Goal: Information Seeking & Learning: Learn about a topic

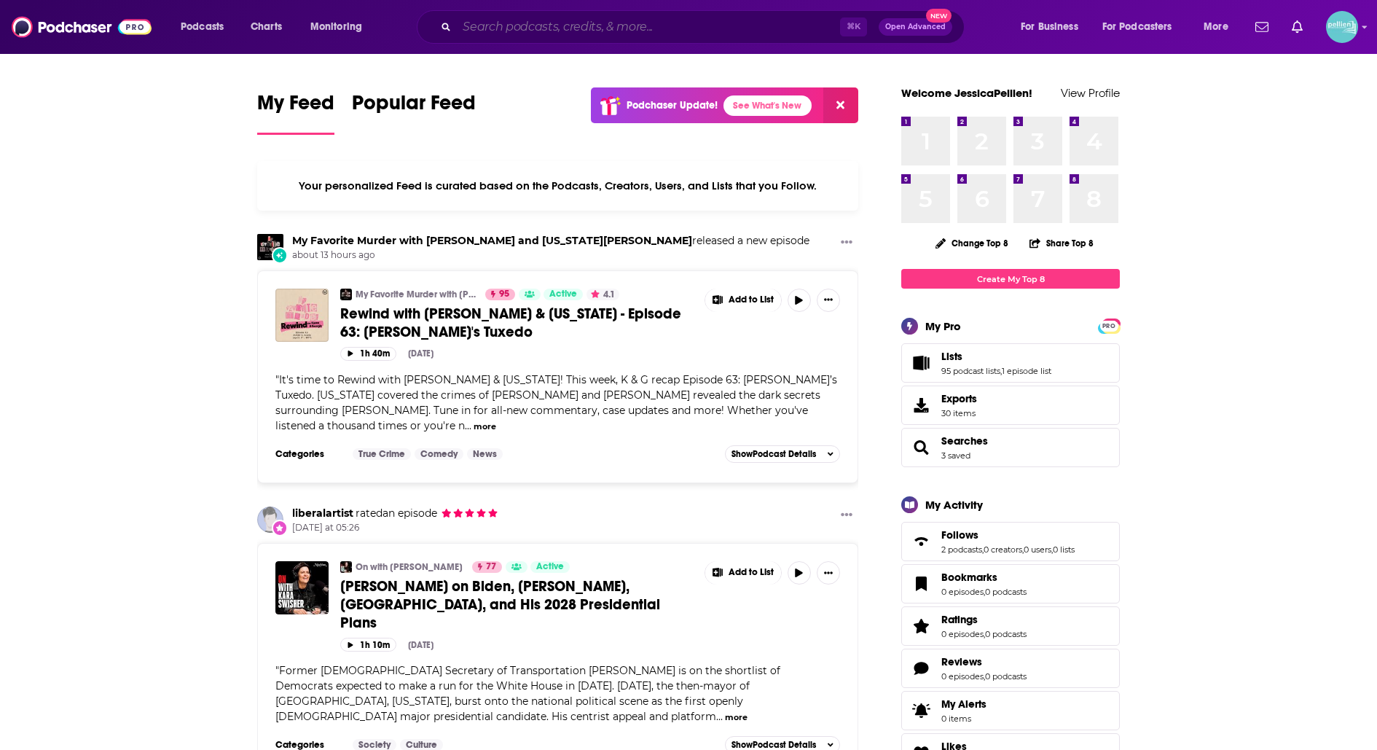
click at [500, 35] on input "Search podcasts, credits, & more..." at bounding box center [648, 26] width 383 height 23
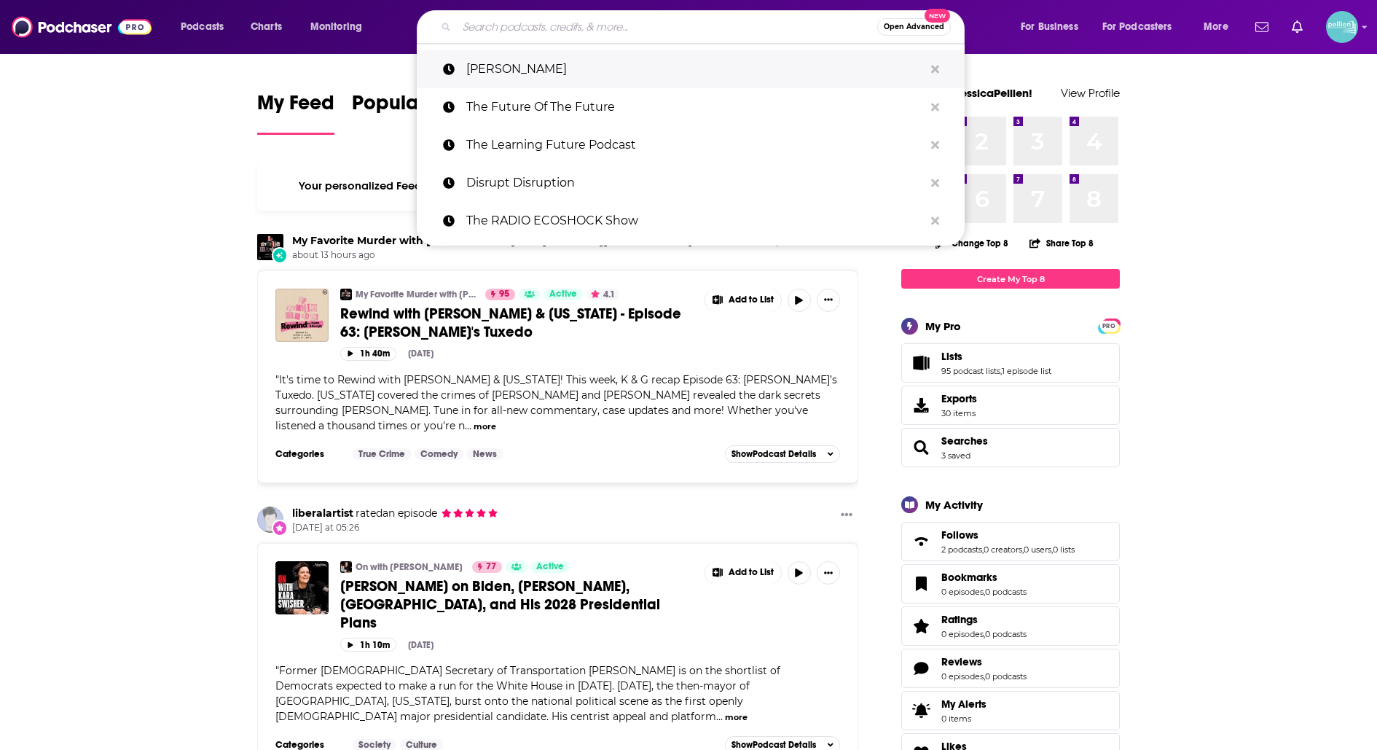
paste input "Revealed [DEMOGRAPHIC_DATA]"
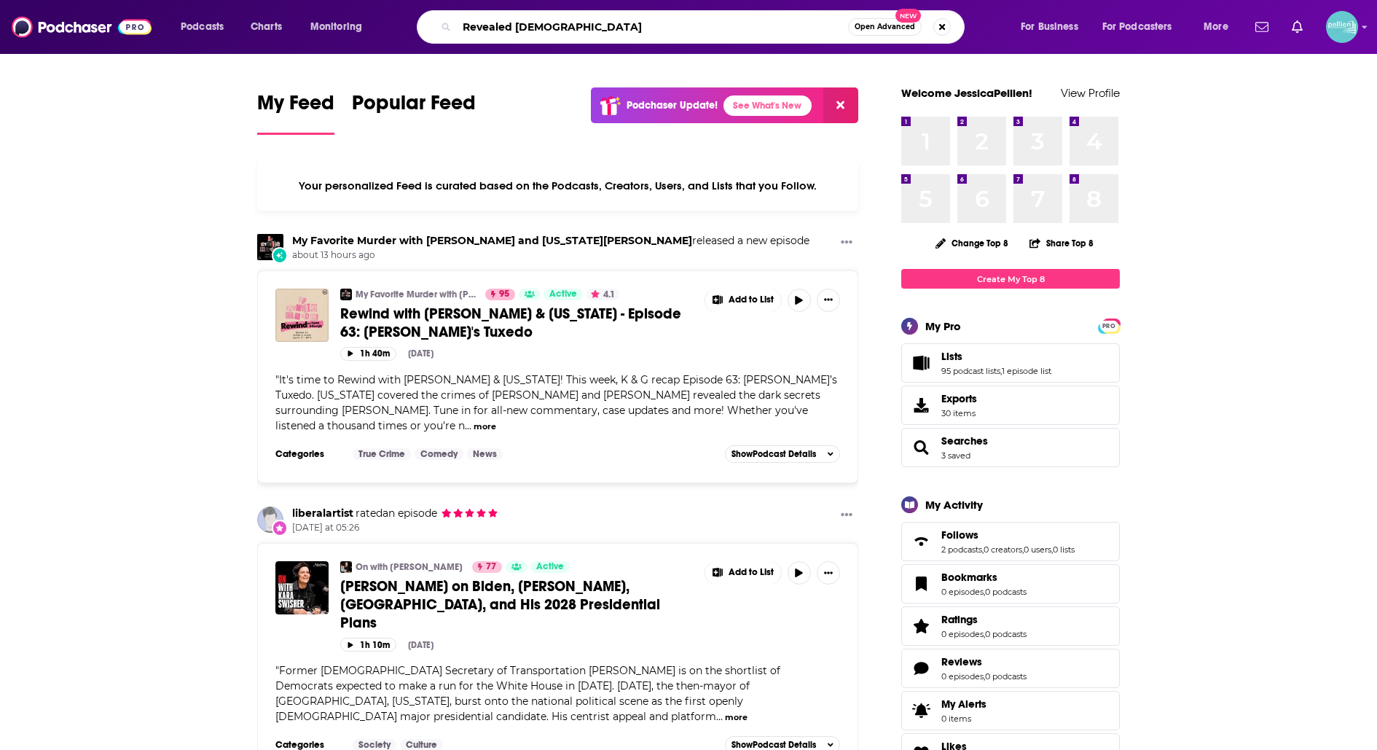
type input "Revealed [DEMOGRAPHIC_DATA]"
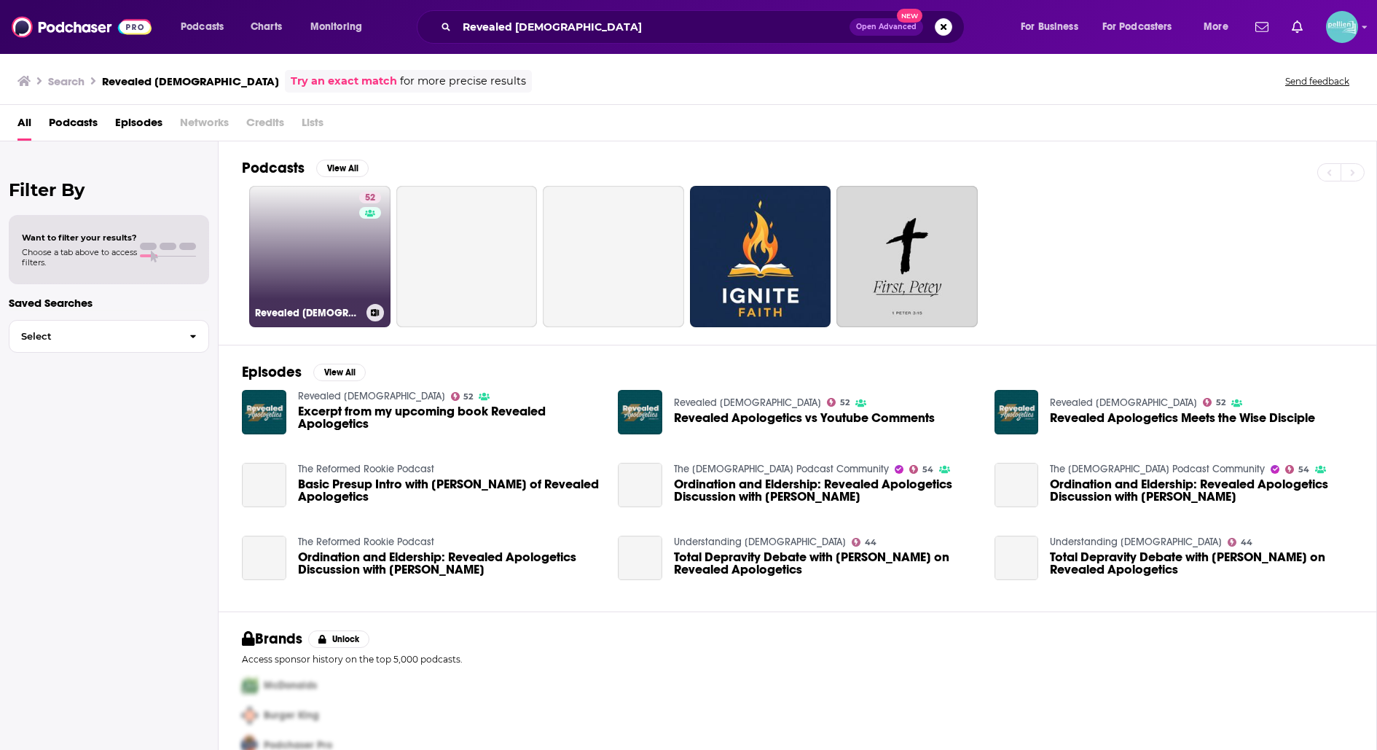
click at [297, 252] on link "52 Revealed Apologetics" at bounding box center [319, 256] width 141 height 141
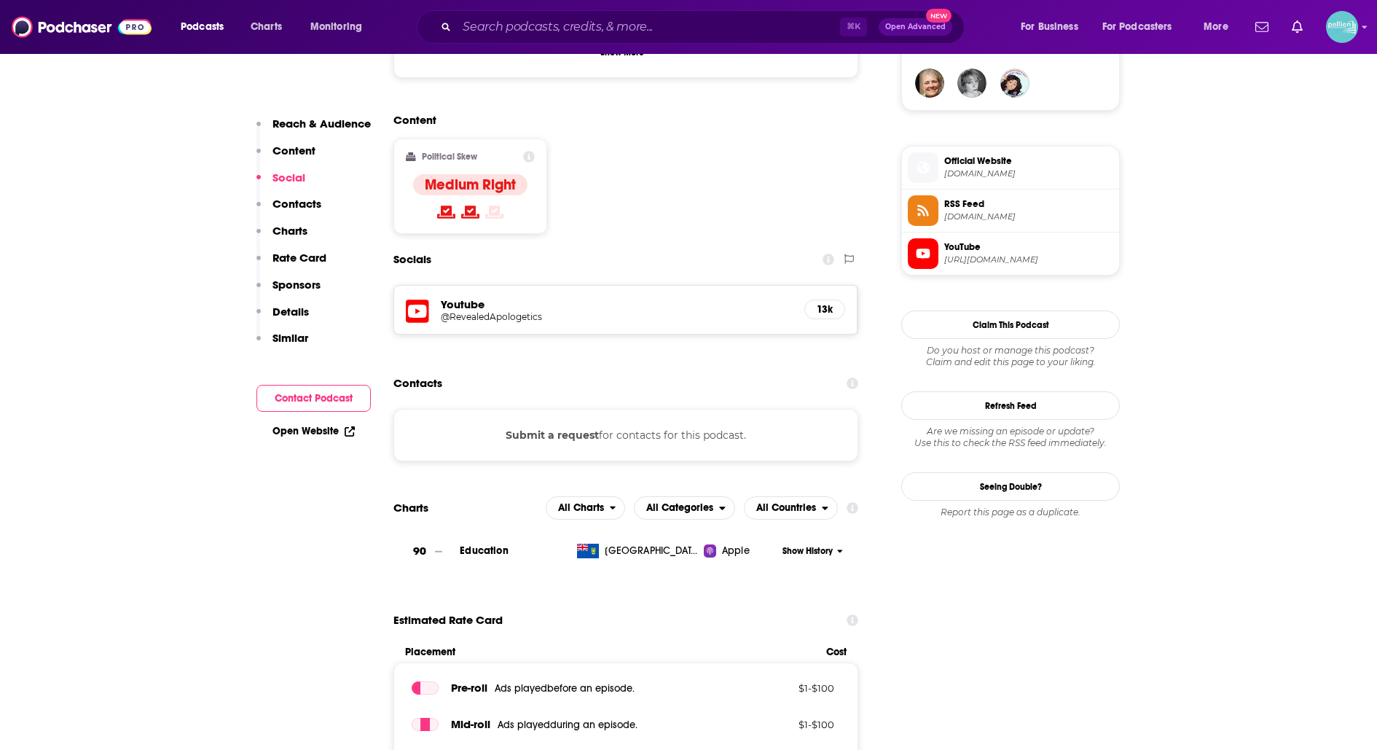
scroll to position [1091, 0]
